Goal: Task Accomplishment & Management: Book appointment/travel/reservation

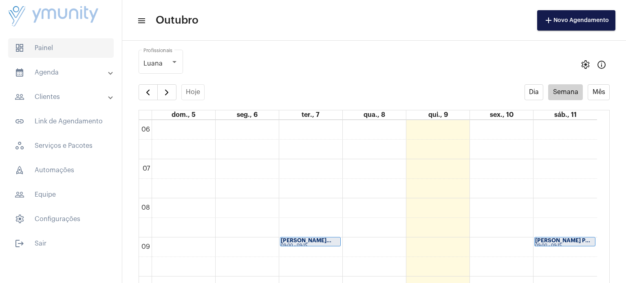
click at [70, 52] on span "dashboard Painel" at bounding box center [61, 48] width 106 height 20
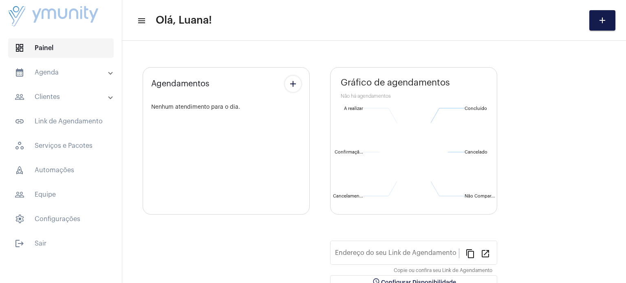
type input "[URL][DOMAIN_NAME]"
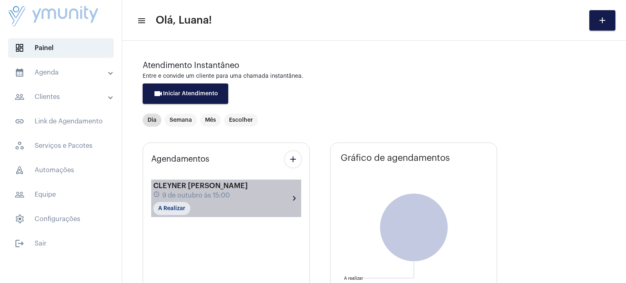
click at [199, 188] on span "CLEYNER [PERSON_NAME]" at bounding box center [200, 185] width 95 height 7
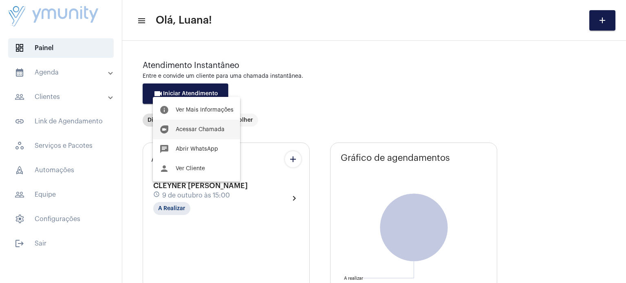
click at [202, 128] on span "Acessar Chamada" at bounding box center [200, 130] width 49 height 6
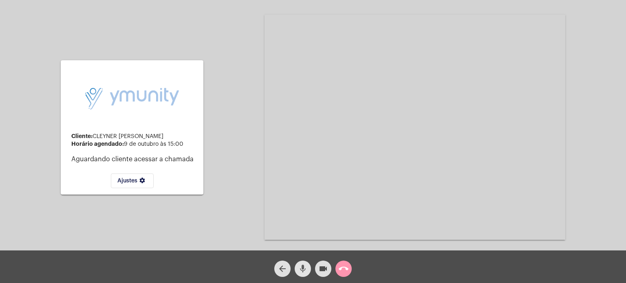
click at [301, 277] on span "mic" at bounding box center [303, 269] width 10 height 16
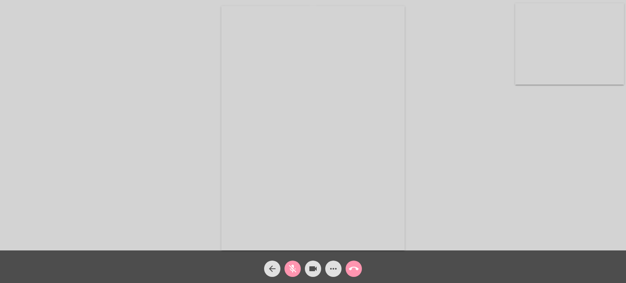
click at [289, 266] on mat-icon "mic_off" at bounding box center [293, 269] width 10 height 10
click at [439, 214] on div "Acessando Câmera e Microfone..." at bounding box center [313, 127] width 624 height 251
click at [335, 266] on mat-icon "more_horiz" at bounding box center [333, 269] width 10 height 10
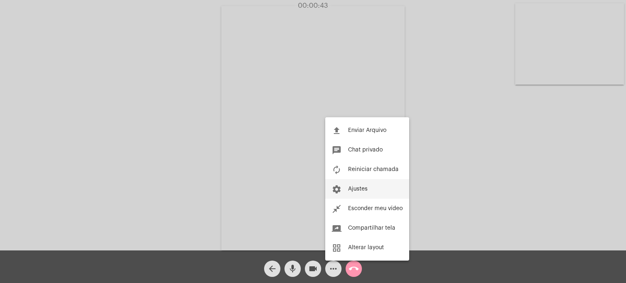
click at [364, 190] on span "Ajustes" at bounding box center [358, 189] width 20 height 6
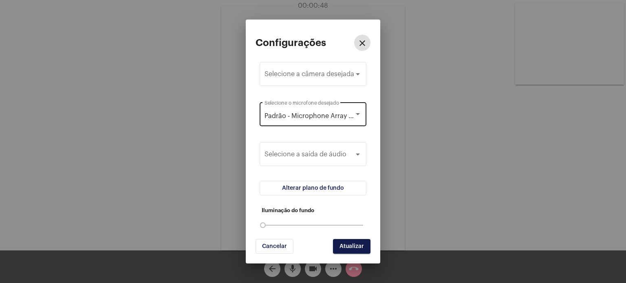
click at [356, 116] on div at bounding box center [357, 114] width 7 height 7
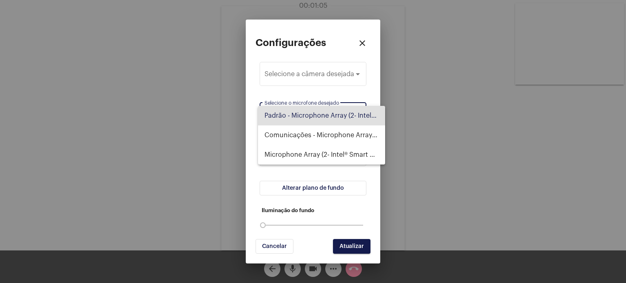
click at [375, 62] on div at bounding box center [313, 141] width 626 height 283
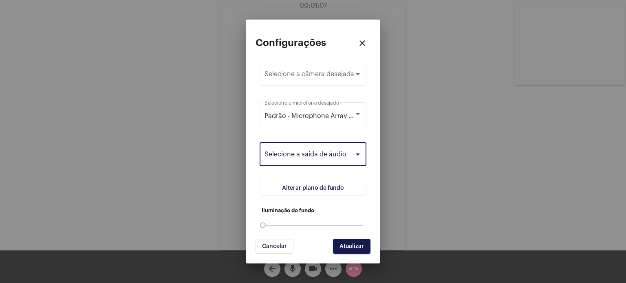
click at [352, 155] on span at bounding box center [309, 155] width 90 height 7
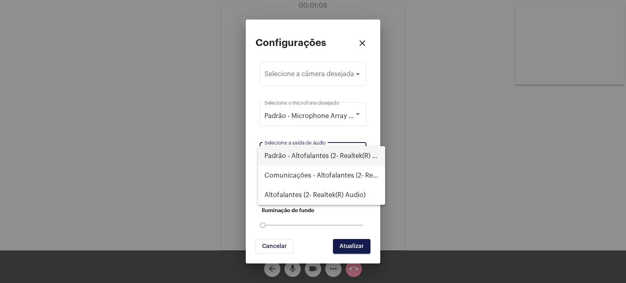
click at [341, 157] on span "Padrão - Altofalantes (2- Realtek(R) Audio)" at bounding box center [321, 156] width 114 height 20
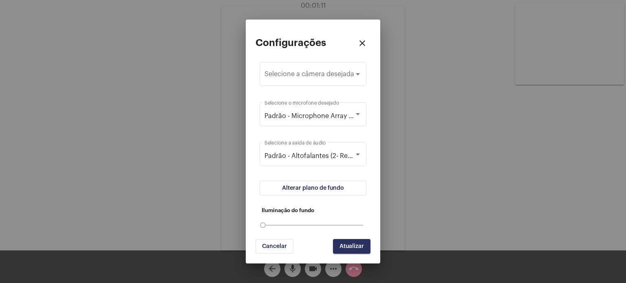
click at [354, 249] on span "Atualizar" at bounding box center [351, 247] width 24 height 6
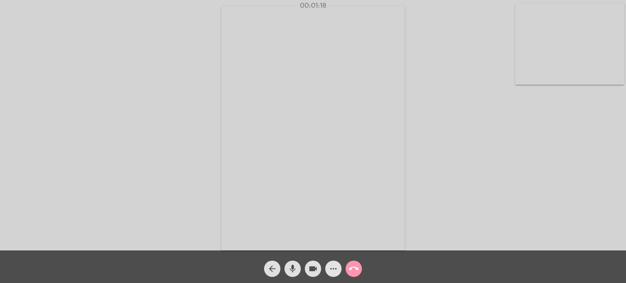
click at [337, 271] on mat-icon "more_horiz" at bounding box center [333, 269] width 10 height 10
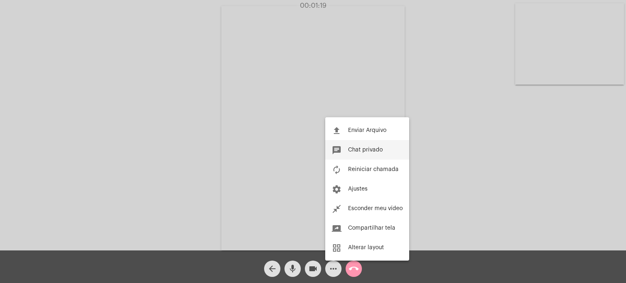
click at [372, 146] on button "chat Chat privado" at bounding box center [367, 150] width 84 height 20
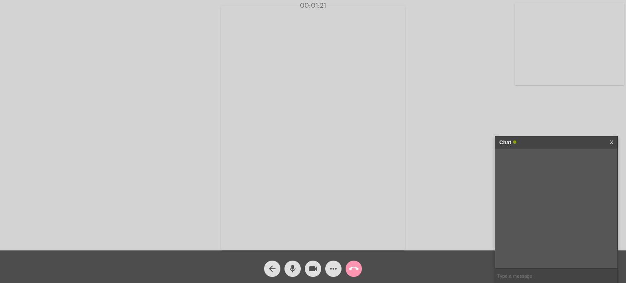
click at [587, 273] on input "text" at bounding box center [556, 276] width 122 height 14
type input "vou te ligar do whatsapp"
click at [357, 268] on mat-icon "call_end" at bounding box center [354, 269] width 10 height 10
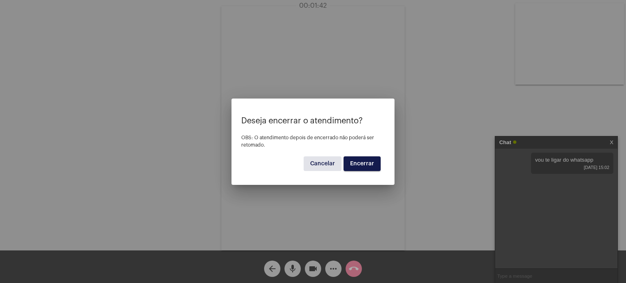
click at [367, 163] on span "Encerrar" at bounding box center [362, 164] width 24 height 6
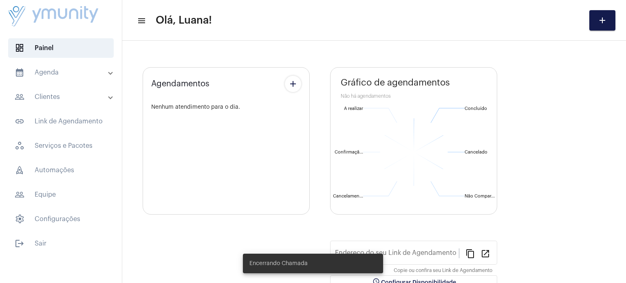
type input "[URL][DOMAIN_NAME]"
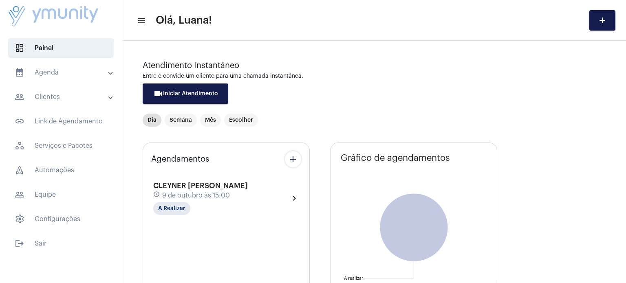
click at [54, 71] on mat-panel-title "calendar_month_outlined Agenda" at bounding box center [62, 73] width 94 height 10
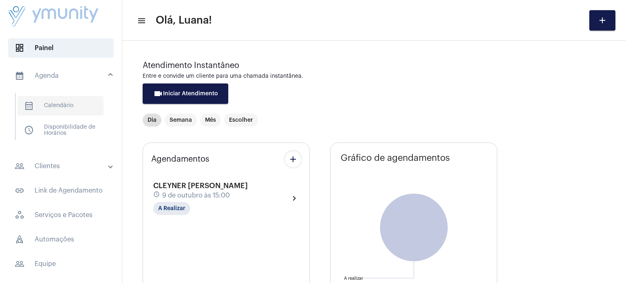
click at [56, 100] on span "calendar_month_outlined Calendário" at bounding box center [61, 106] width 86 height 20
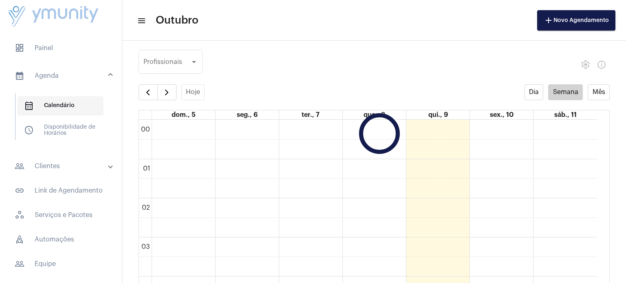
scroll to position [235, 0]
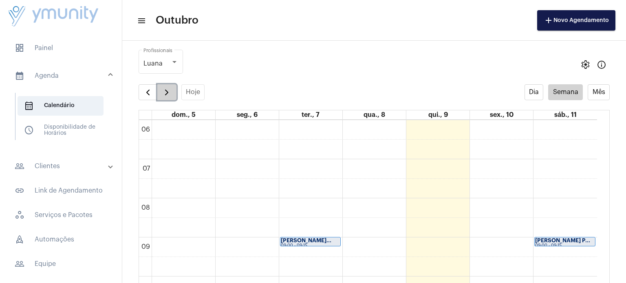
click at [170, 93] on span "button" at bounding box center [167, 93] width 10 height 10
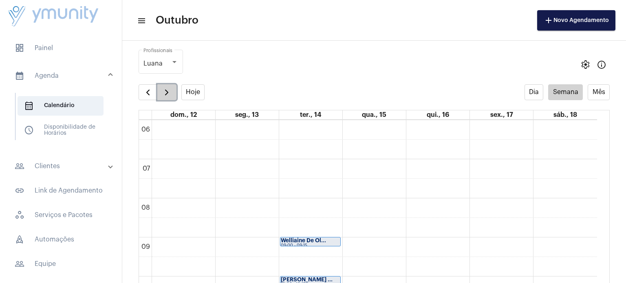
click at [170, 93] on span "button" at bounding box center [167, 93] width 10 height 10
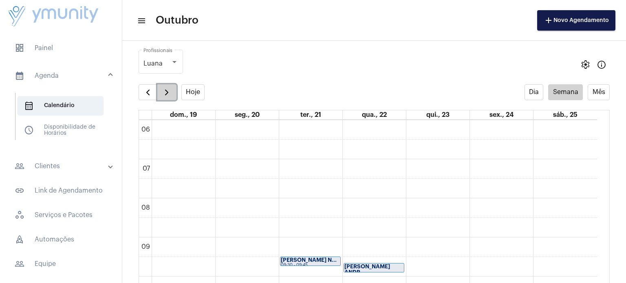
click at [170, 93] on span "button" at bounding box center [167, 93] width 10 height 10
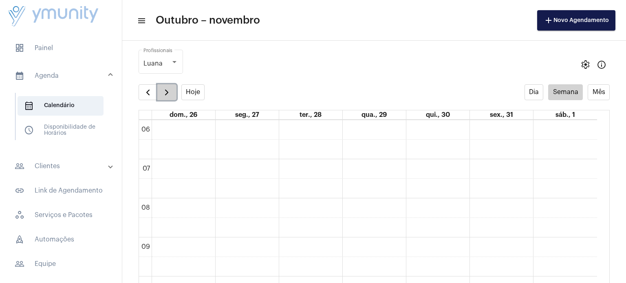
click at [170, 93] on span "button" at bounding box center [167, 93] width 10 height 10
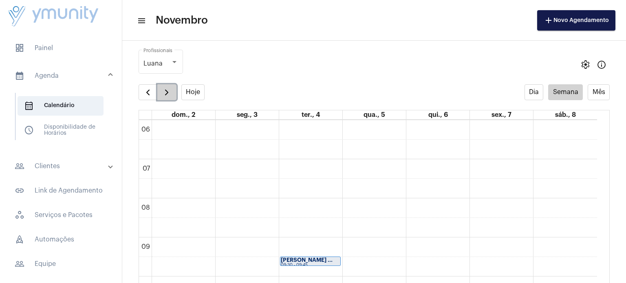
click at [170, 93] on span "button" at bounding box center [167, 93] width 10 height 10
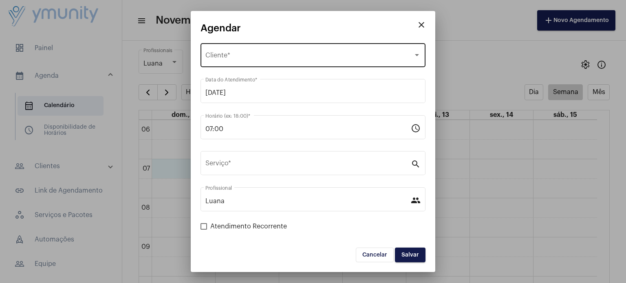
click at [262, 56] on span "Selecione o Cliente" at bounding box center [309, 56] width 208 height 7
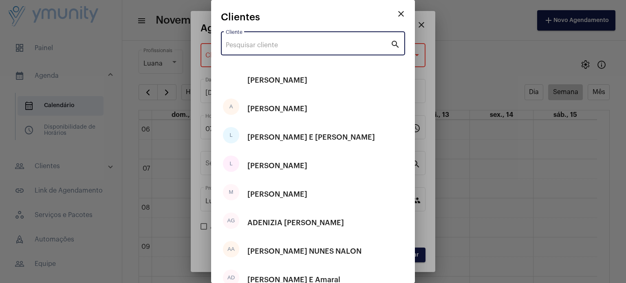
click at [266, 43] on input "Cliente" at bounding box center [308, 45] width 165 height 7
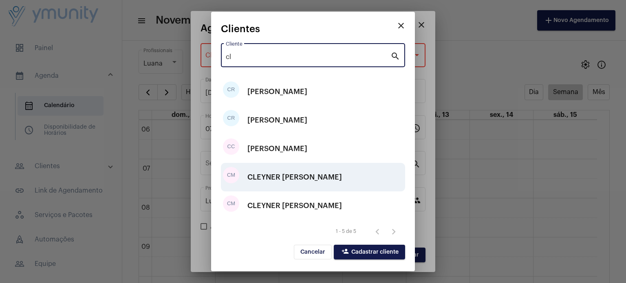
type input "cl"
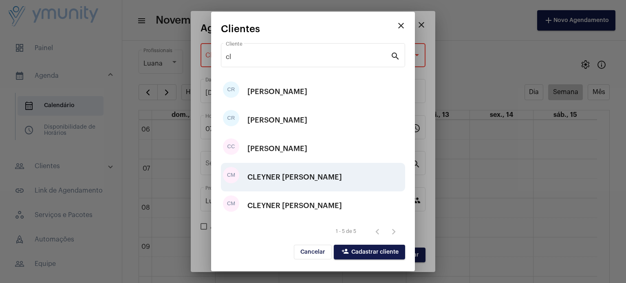
click at [277, 177] on div "CLEYNER [PERSON_NAME]" at bounding box center [294, 177] width 95 height 24
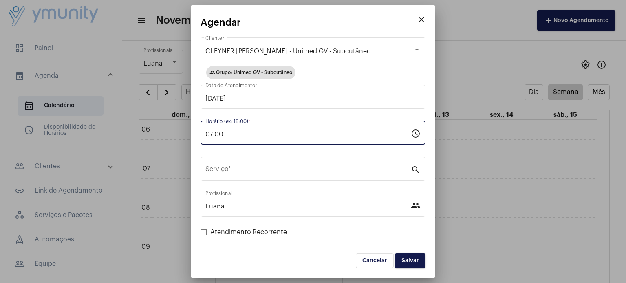
click at [248, 136] on input "07:00" at bounding box center [307, 134] width 205 height 7
type input "0"
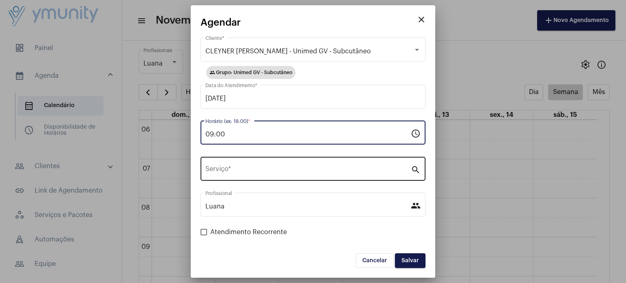
type input "09:00"
click at [247, 169] on input "Serviço *" at bounding box center [307, 170] width 205 height 7
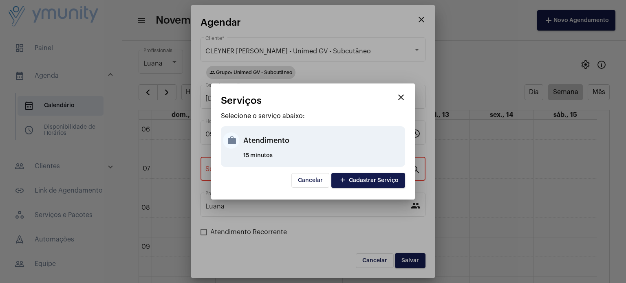
click at [248, 143] on div "Atendimento" at bounding box center [323, 140] width 160 height 24
type input "Atendimento"
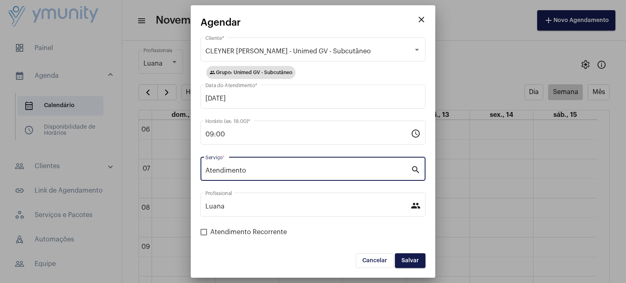
click at [411, 258] on span "Salvar" at bounding box center [410, 261] width 18 height 6
